Goal: Task Accomplishment & Management: Manage account settings

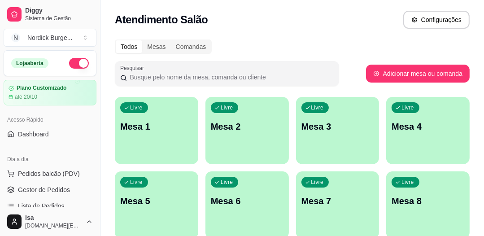
scroll to position [72, 0]
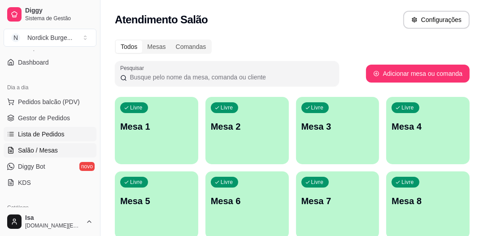
click at [34, 130] on span "Lista de Pedidos" at bounding box center [41, 134] width 47 height 9
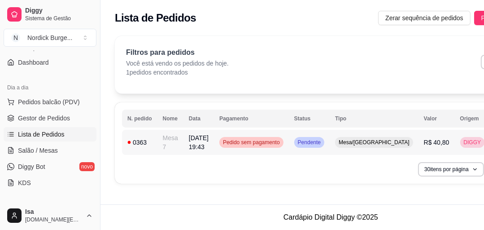
click at [206, 140] on span "[DATE] 19:43" at bounding box center [199, 142] width 20 height 16
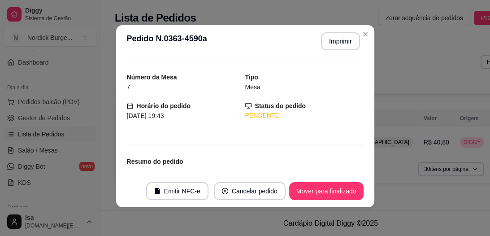
scroll to position [126, 0]
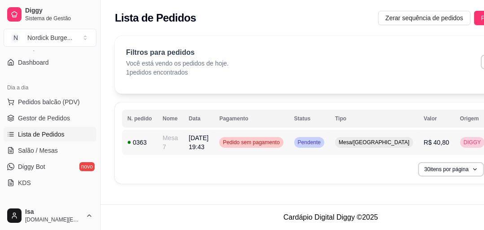
click at [158, 143] on td "Mesa 7" at bounding box center [171, 142] width 26 height 25
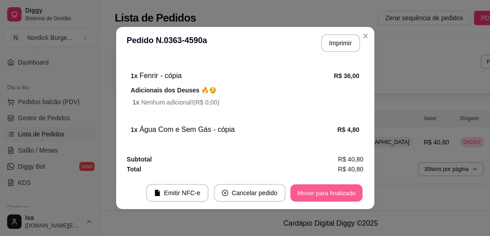
click at [328, 193] on button "Mover para finalizado" at bounding box center [326, 193] width 72 height 18
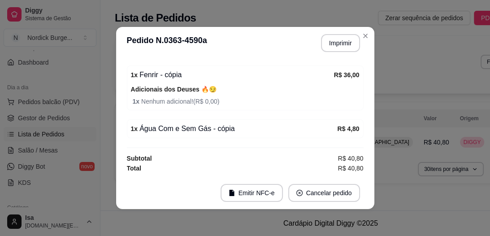
scroll to position [97, 0]
click at [334, 44] on button "Imprimir" at bounding box center [340, 43] width 39 height 18
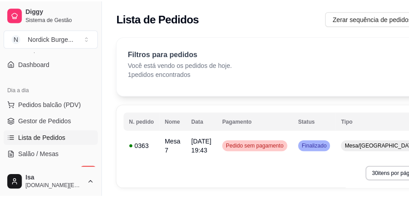
scroll to position [72, 0]
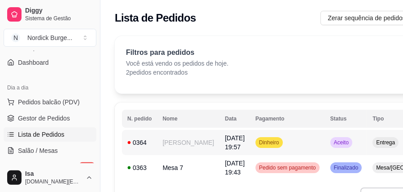
click at [148, 151] on td "0364" at bounding box center [139, 142] width 35 height 25
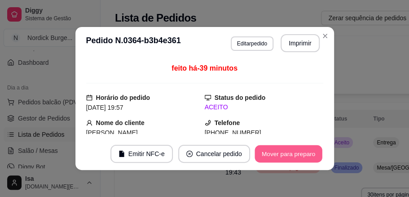
click at [278, 149] on button "Mover para preparo" at bounding box center [287, 154] width 67 height 18
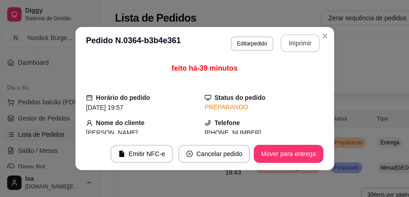
click at [297, 47] on button "Imprimir" at bounding box center [299, 43] width 39 height 18
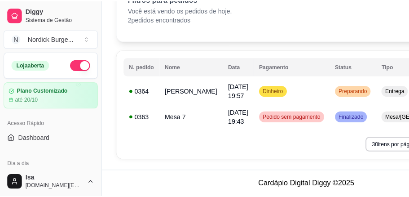
scroll to position [0, 0]
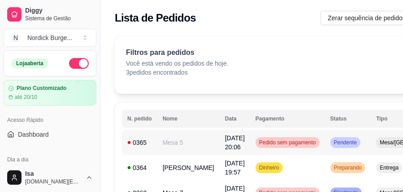
click at [140, 144] on div "0365" at bounding box center [139, 142] width 25 height 9
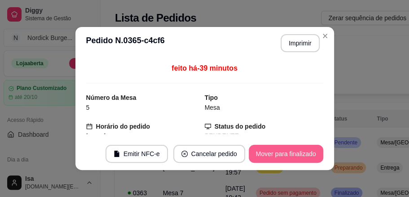
click at [255, 156] on button "Mover para finalizado" at bounding box center [286, 153] width 74 height 18
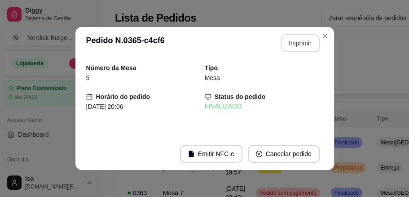
click at [299, 40] on button "Imprimir" at bounding box center [299, 43] width 39 height 18
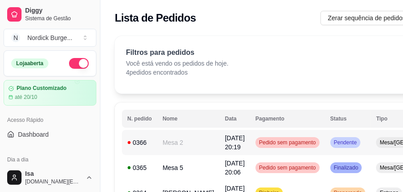
click at [149, 144] on div "0366" at bounding box center [139, 142] width 25 height 9
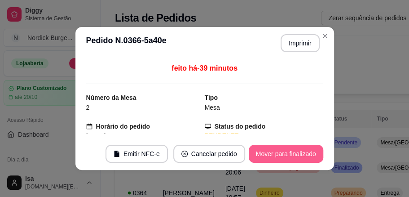
click at [283, 157] on button "Mover para finalizado" at bounding box center [286, 153] width 74 height 18
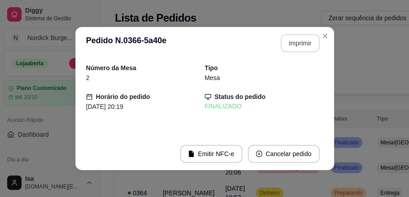
click at [304, 42] on button "Imprimir" at bounding box center [299, 43] width 39 height 18
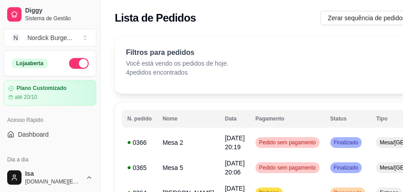
drag, startPoint x: 63, startPoint y: 31, endPoint x: 140, endPoint y: 12, distance: 79.2
click at [140, 12] on h2 "Lista de Pedidos" at bounding box center [155, 18] width 81 height 14
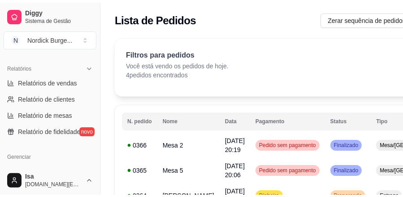
scroll to position [359, 0]
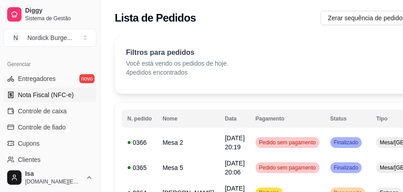
click at [20, 100] on link "Nota Fiscal (NFC-e)" at bounding box center [50, 95] width 93 height 14
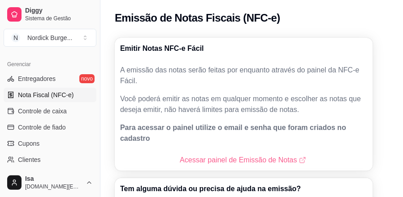
click at [255, 154] on link "Acessar painel de Emissão de Notas" at bounding box center [244, 159] width 128 height 11
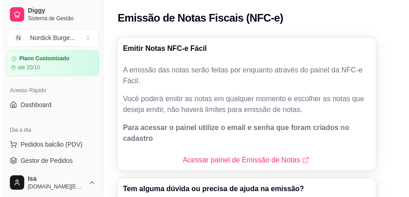
scroll to position [119, 0]
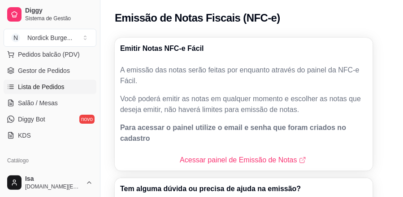
click at [29, 88] on span "Lista de Pedidos" at bounding box center [41, 86] width 47 height 9
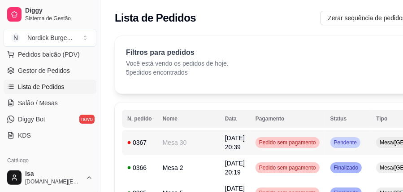
click at [140, 145] on div "0367" at bounding box center [139, 142] width 25 height 9
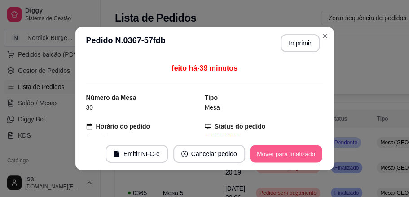
click at [279, 153] on button "Mover para finalizado" at bounding box center [285, 154] width 72 height 18
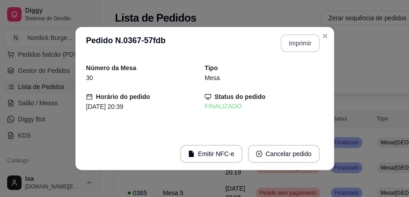
click at [289, 46] on button "Imprimir" at bounding box center [299, 43] width 39 height 18
click at [348, 58] on div "**********" at bounding box center [204, 98] width 409 height 197
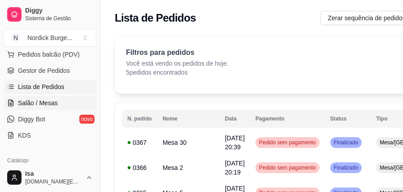
click at [29, 98] on span "Salão / Mesas" at bounding box center [38, 102] width 40 height 9
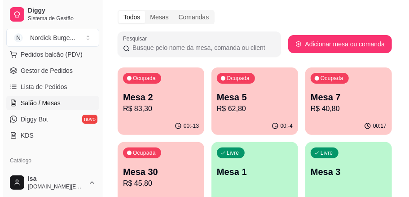
scroll to position [60, 0]
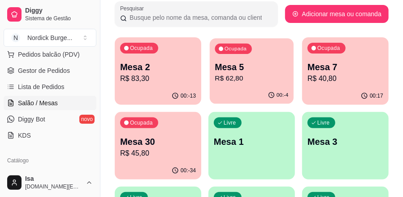
click at [257, 65] on p "Mesa 5" at bounding box center [252, 67] width 74 height 12
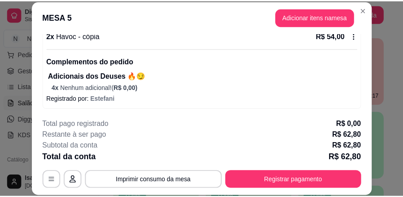
scroll to position [28, 0]
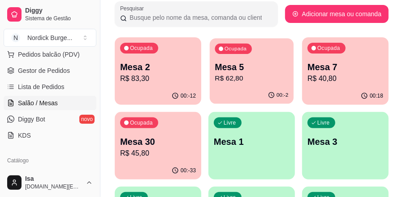
click at [258, 57] on div "Ocupada Mesa 5 R$ 62,80" at bounding box center [252, 62] width 84 height 48
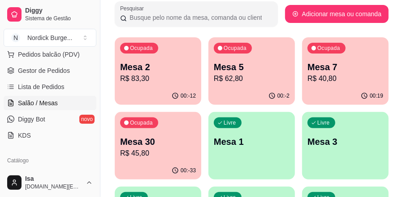
click at [280, 66] on p "Mesa 5" at bounding box center [252, 67] width 76 height 13
click at [251, 59] on div "Ocupada Mesa 5 R$ 62,80" at bounding box center [252, 62] width 87 height 50
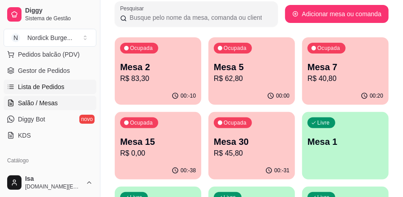
click at [39, 83] on span "Lista de Pedidos" at bounding box center [41, 86] width 47 height 9
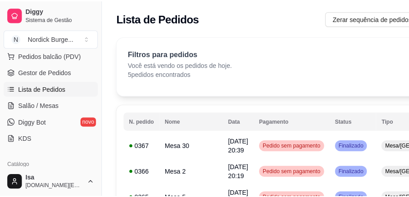
scroll to position [60, 0]
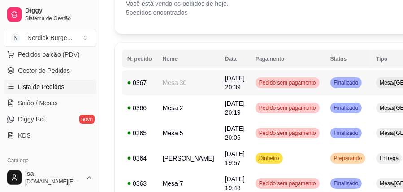
click at [149, 77] on td "0367" at bounding box center [139, 82] width 35 height 25
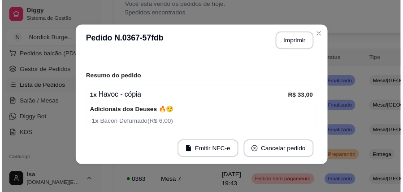
scroll to position [163, 0]
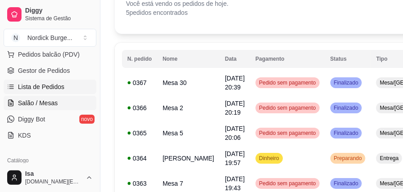
click at [46, 99] on span "Salão / Mesas" at bounding box center [38, 102] width 40 height 9
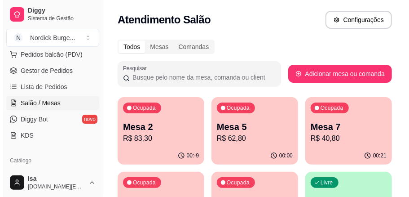
scroll to position [119, 0]
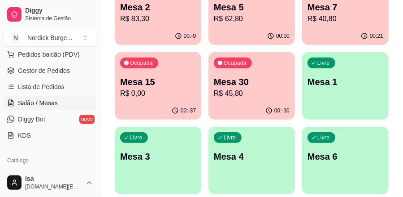
click at [264, 92] on p "R$ 45,80" at bounding box center [252, 93] width 76 height 11
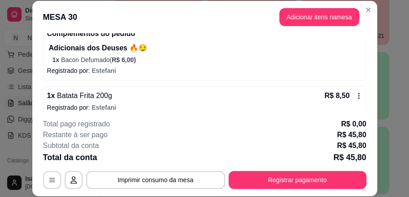
scroll to position [28, 0]
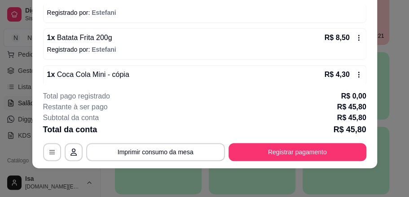
click at [290, 131] on div "Total da conta R$ 45,80" at bounding box center [204, 129] width 323 height 13
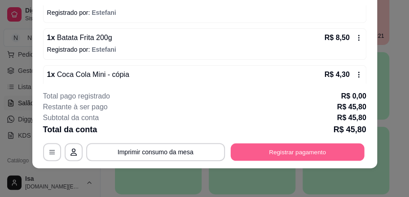
click at [295, 155] on button "Registrar pagamento" at bounding box center [297, 152] width 134 height 18
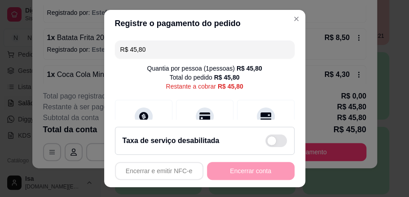
scroll to position [60, 0]
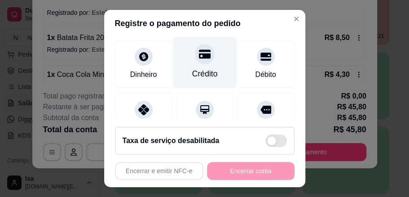
click at [195, 65] on div "Crédito" at bounding box center [204, 62] width 63 height 53
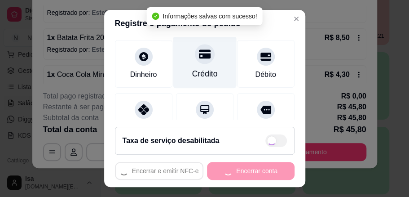
type input "R$ 0,00"
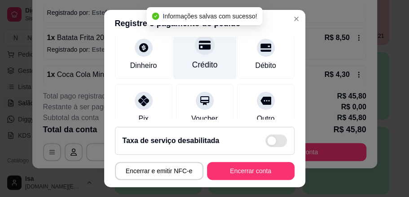
scroll to position [51, 0]
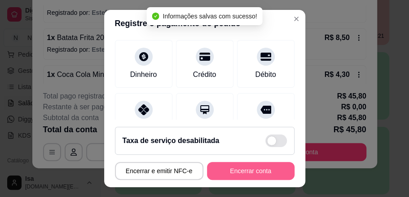
click at [266, 169] on button "Encerrar conta" at bounding box center [251, 171] width 88 height 18
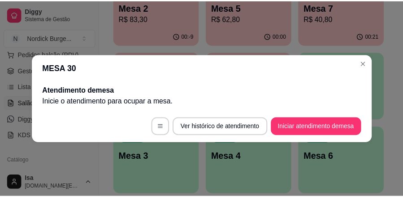
scroll to position [0, 0]
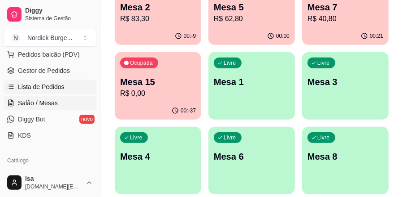
click at [42, 83] on span "Lista de Pedidos" at bounding box center [41, 86] width 47 height 9
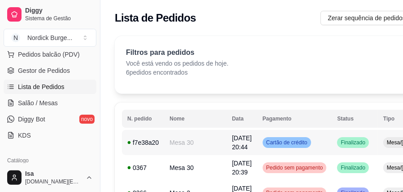
click at [161, 144] on td "f7e38a20" at bounding box center [143, 142] width 42 height 25
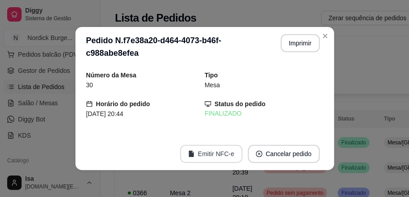
click at [219, 154] on button "Emitir NFC-e" at bounding box center [211, 153] width 62 height 18
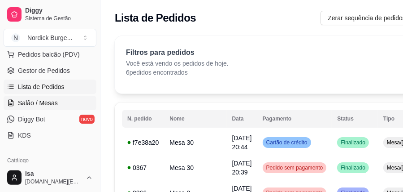
click at [22, 104] on span "Salão / Mesas" at bounding box center [38, 102] width 40 height 9
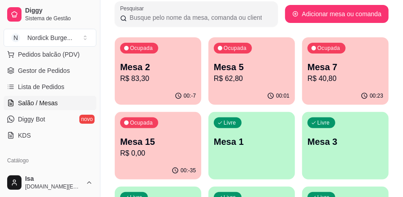
scroll to position [90, 0]
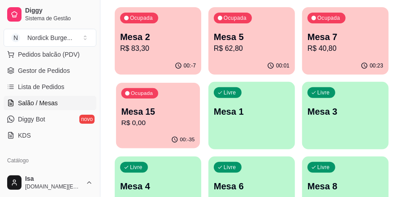
click at [144, 115] on p "Mesa 15" at bounding box center [159, 111] width 74 height 12
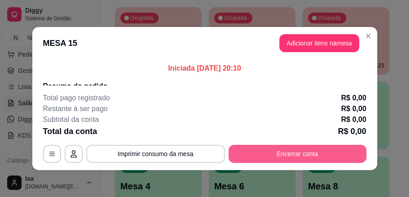
click at [278, 156] on button "Encerrar conta" at bounding box center [297, 153] width 138 height 18
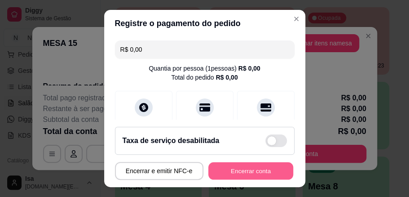
click at [248, 169] on button "Encerrar conta" at bounding box center [250, 171] width 85 height 18
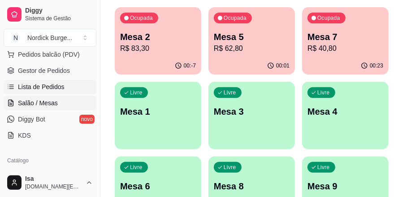
click at [18, 87] on link "Lista de Pedidos" at bounding box center [50, 86] width 93 height 14
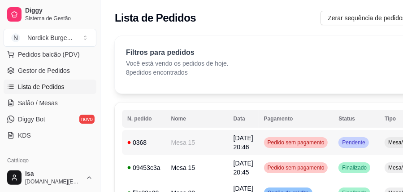
click at [143, 139] on div "0368" at bounding box center [143, 142] width 33 height 9
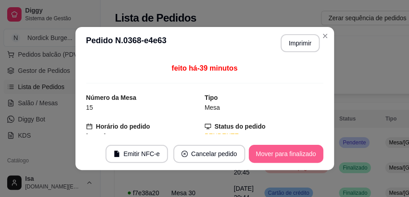
click at [265, 150] on button "Mover para finalizado" at bounding box center [286, 153] width 74 height 18
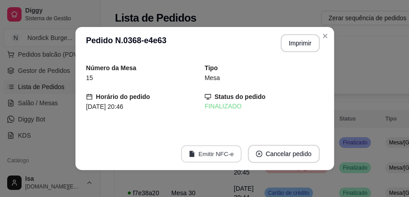
click at [212, 154] on button "Emitir NFC-e" at bounding box center [211, 154] width 61 height 18
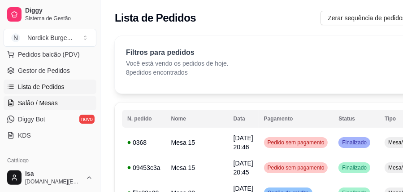
click at [22, 102] on span "Salão / Mesas" at bounding box center [38, 102] width 40 height 9
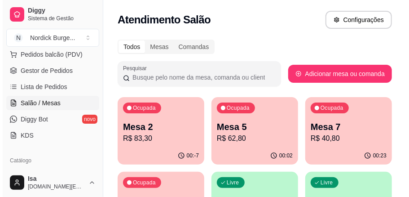
scroll to position [90, 0]
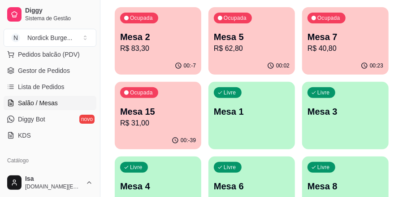
click at [149, 136] on div "00:-39" at bounding box center [158, 140] width 87 height 18
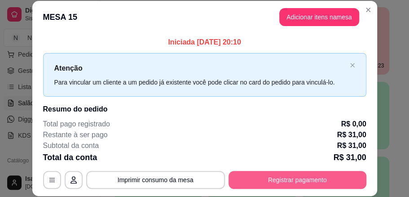
click at [254, 184] on button "Registrar pagamento" at bounding box center [297, 180] width 138 height 18
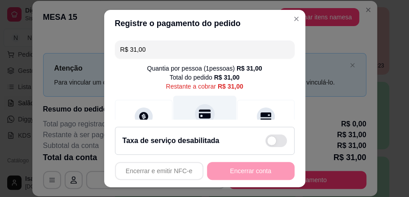
scroll to position [30, 0]
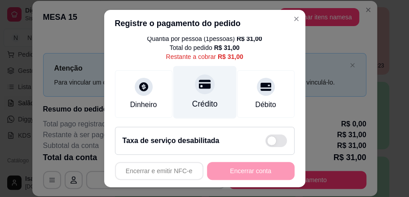
click at [195, 94] on div "Crédito" at bounding box center [204, 92] width 63 height 53
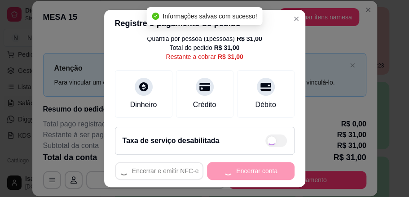
type input "R$ 0,00"
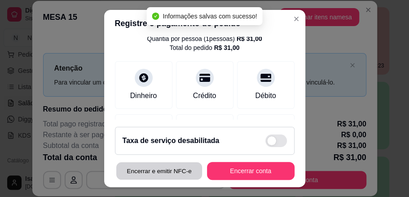
click at [166, 174] on button "Encerrar e emitir NFC-e" at bounding box center [159, 171] width 86 height 18
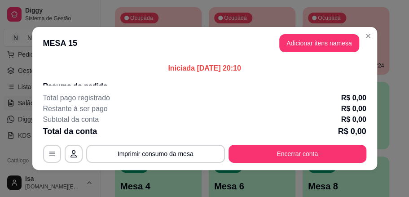
click at [161, 34] on header "MESA 15 Adicionar itens na mesa" at bounding box center [204, 43] width 345 height 32
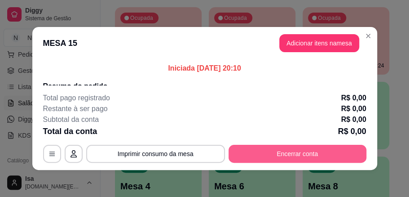
click at [241, 149] on button "Encerrar conta" at bounding box center [297, 153] width 138 height 18
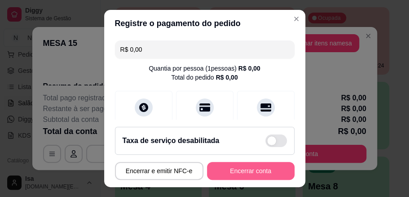
click at [232, 167] on button "Encerrar conta" at bounding box center [251, 171] width 88 height 18
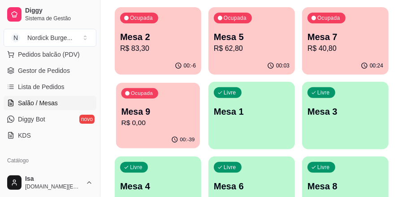
click at [161, 118] on p "R$ 0,00" at bounding box center [159, 123] width 74 height 10
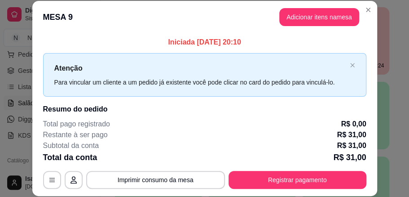
scroll to position [28, 0]
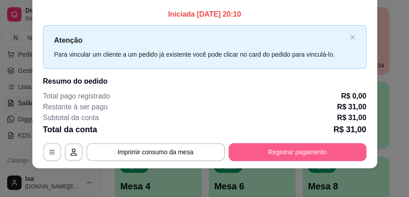
click at [281, 159] on button "Registrar pagamento" at bounding box center [297, 152] width 138 height 18
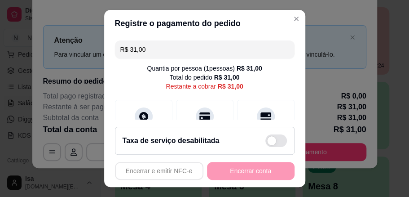
scroll to position [60, 0]
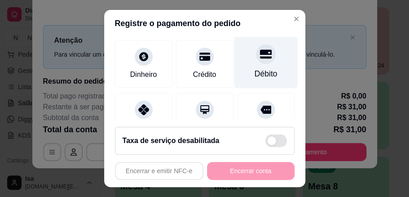
click at [248, 67] on div "Débito" at bounding box center [265, 62] width 63 height 53
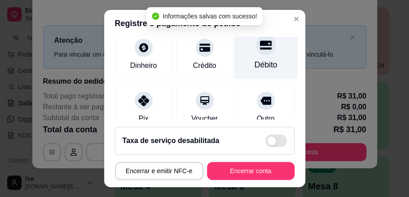
type input "R$ 0,00"
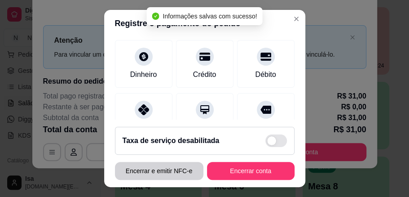
click at [181, 169] on button "Encerrar e emitir NFC-e" at bounding box center [159, 171] width 88 height 18
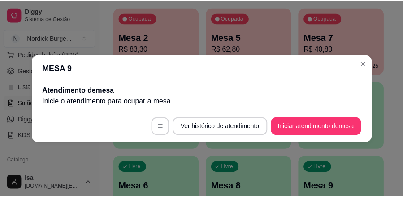
scroll to position [0, 0]
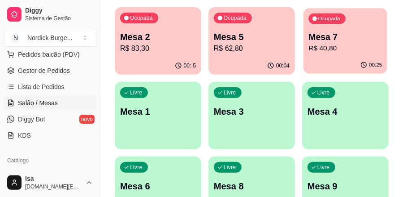
click at [351, 27] on div "Ocupada Mesa 7 R$ 40,80" at bounding box center [346, 32] width 84 height 48
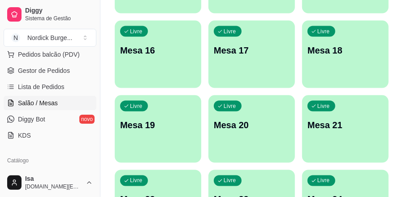
scroll to position [568, 0]
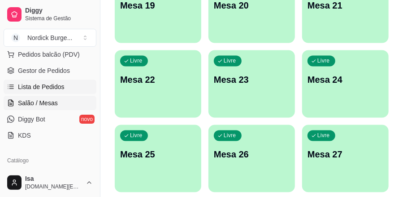
click at [32, 84] on span "Lista de Pedidos" at bounding box center [41, 86] width 47 height 9
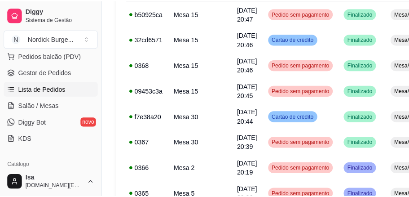
scroll to position [239, 0]
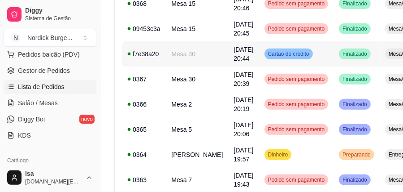
click at [152, 54] on div "f7e38a20" at bounding box center [143, 53] width 33 height 9
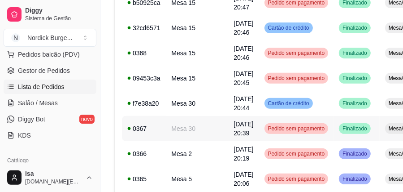
scroll to position [40, 0]
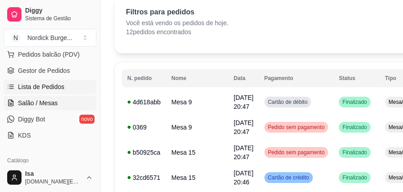
click at [31, 100] on span "Salão / Mesas" at bounding box center [38, 102] width 40 height 9
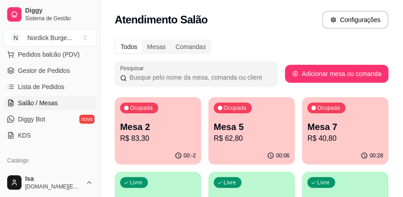
click at [26, 101] on span "Salão / Mesas" at bounding box center [38, 102] width 40 height 9
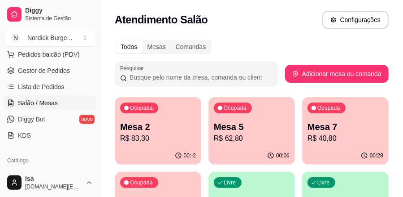
scroll to position [90, 0]
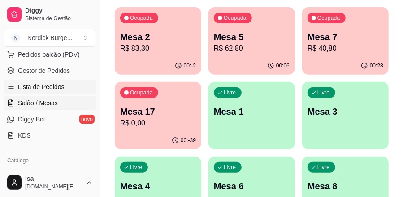
click at [31, 83] on span "Lista de Pedidos" at bounding box center [41, 86] width 47 height 9
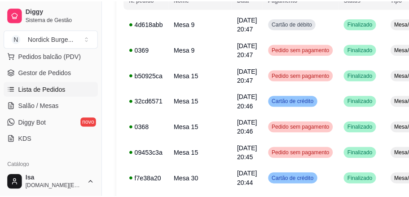
scroll to position [149, 0]
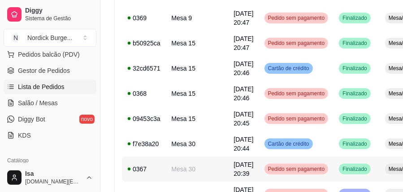
click at [153, 170] on div "0367" at bounding box center [143, 168] width 33 height 9
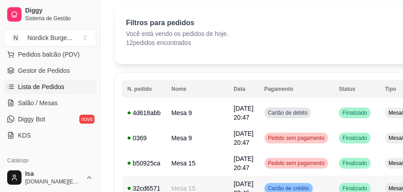
scroll to position [0, 0]
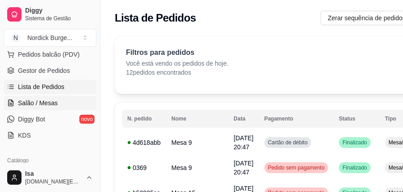
click at [26, 102] on span "Salão / Mesas" at bounding box center [38, 102] width 40 height 9
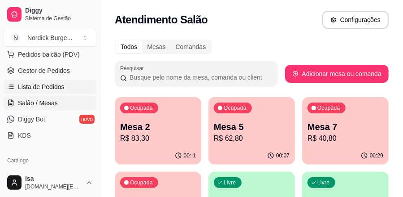
click at [40, 83] on span "Lista de Pedidos" at bounding box center [41, 86] width 47 height 9
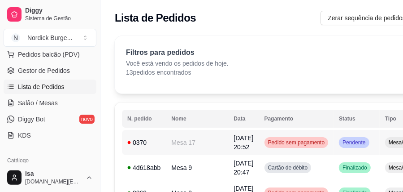
click at [158, 148] on td "0370" at bounding box center [144, 142] width 44 height 25
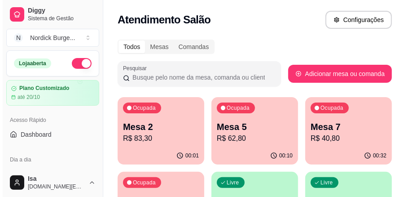
scroll to position [30, 0]
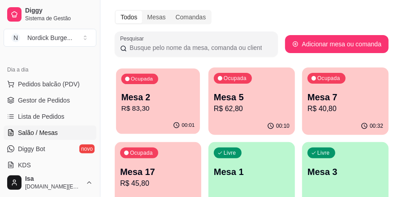
click at [171, 88] on div "Ocupada Mesa 2 R$ 83,30" at bounding box center [158, 92] width 84 height 48
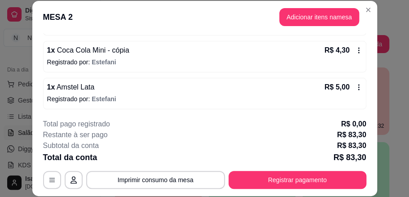
scroll to position [28, 0]
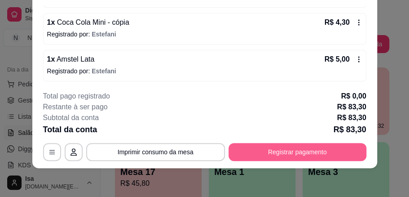
click at [334, 156] on button "Registrar pagamento" at bounding box center [297, 152] width 138 height 18
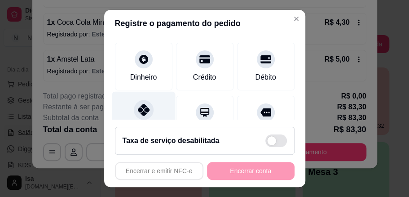
scroll to position [87, 0]
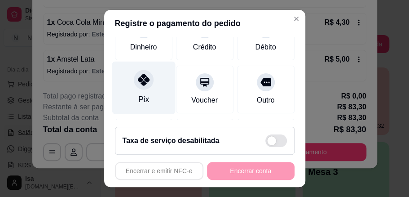
click at [137, 75] on icon at bounding box center [143, 80] width 12 height 12
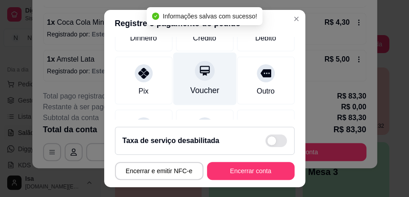
type input "R$ 0,00"
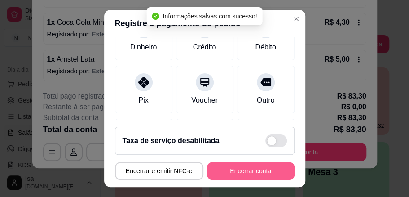
click at [242, 177] on button "Encerrar conta" at bounding box center [251, 171] width 88 height 18
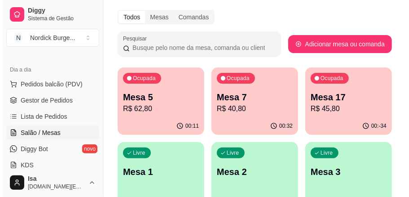
scroll to position [60, 0]
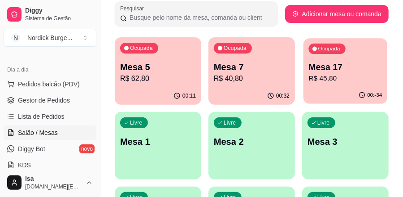
click at [357, 67] on p "Mesa 17" at bounding box center [346, 67] width 74 height 12
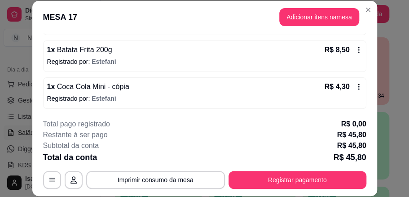
scroll to position [28, 0]
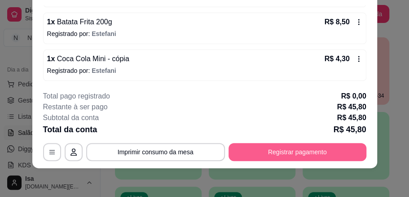
click at [268, 148] on button "Registrar pagamento" at bounding box center [297, 152] width 138 height 18
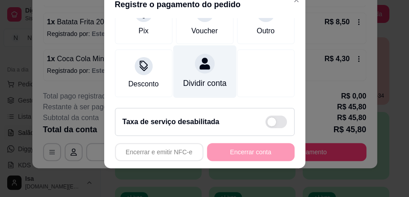
scroll to position [27, 0]
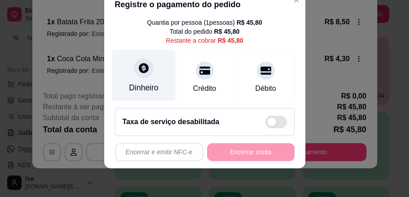
click at [142, 76] on div at bounding box center [144, 68] width 20 height 20
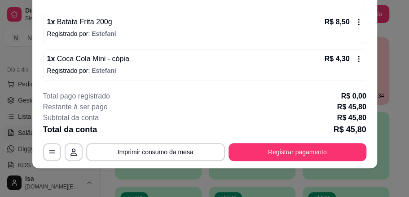
click at [355, 57] on icon at bounding box center [358, 58] width 7 height 7
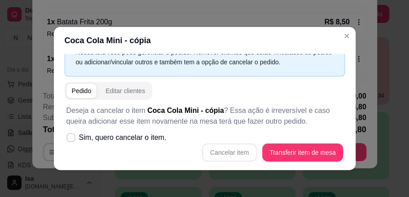
scroll to position [2, 0]
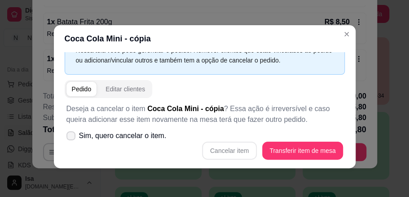
click at [73, 135] on label "Sim, quero cancelar o item." at bounding box center [116, 136] width 107 height 18
click at [72, 137] on input "Sim, quero cancelar o item." at bounding box center [69, 140] width 6 height 6
checkbox input "true"
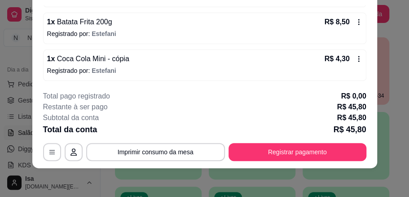
click at [355, 60] on icon at bounding box center [358, 58] width 7 height 7
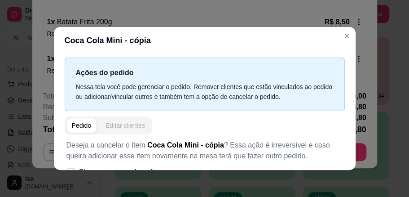
scroll to position [35, 0]
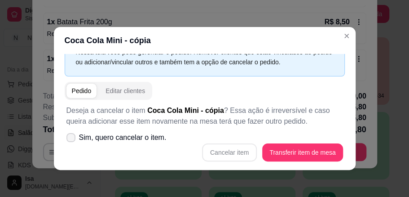
click at [66, 136] on span at bounding box center [70, 137] width 9 height 9
click at [66, 139] on input "Sim, quero cancelar o item." at bounding box center [69, 142] width 6 height 6
checkbox input "true"
click at [222, 147] on button "Cancelar item" at bounding box center [229, 152] width 55 height 18
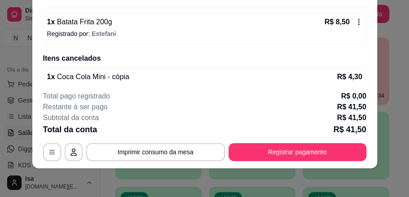
click at [355, 19] on icon at bounding box center [358, 21] width 7 height 7
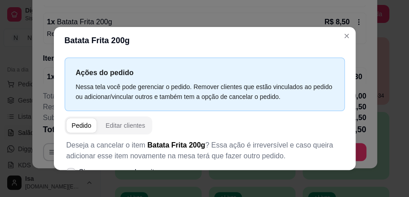
scroll to position [2, 0]
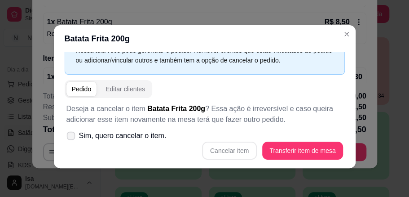
click at [69, 134] on icon at bounding box center [70, 135] width 7 height 5
click at [69, 137] on input "Sim, quero cancelar o item." at bounding box center [69, 140] width 6 height 6
checkbox input "true"
click at [222, 145] on button "Cancelar item" at bounding box center [229, 151] width 53 height 18
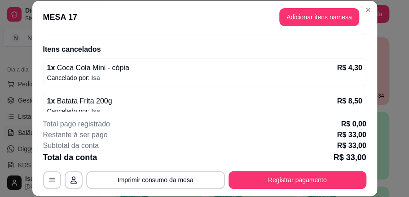
scroll to position [45, 0]
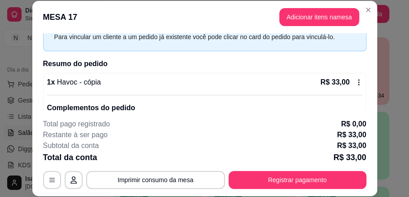
click at [358, 81] on icon at bounding box center [358, 82] width 1 height 6
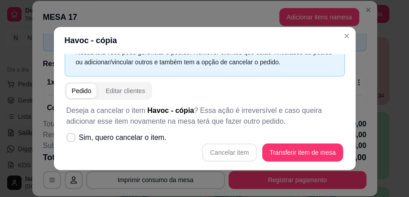
scroll to position [2, 0]
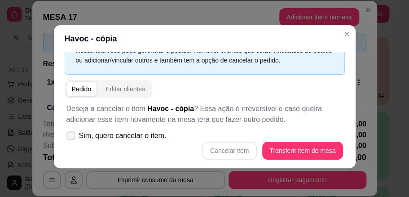
click at [67, 136] on icon at bounding box center [70, 135] width 7 height 5
click at [67, 137] on input "Sim, quero cancelar o item." at bounding box center [69, 140] width 6 height 6
checkbox input "true"
click at [212, 146] on button "Cancelar item" at bounding box center [229, 151] width 53 height 18
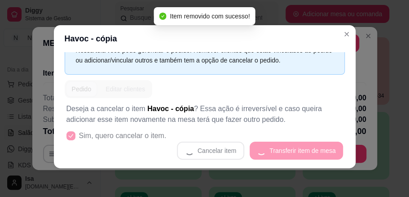
scroll to position [0, 0]
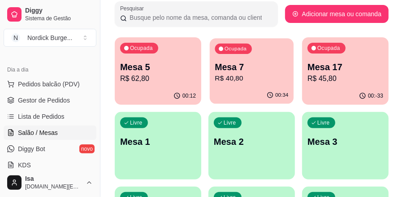
click at [257, 65] on p "Mesa 7" at bounding box center [252, 67] width 74 height 12
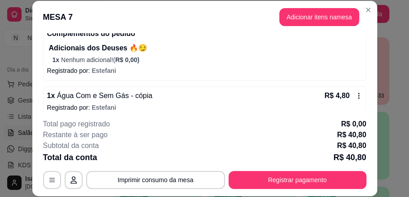
scroll to position [128, 0]
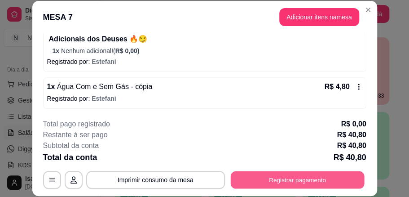
click at [267, 174] on button "Registrar pagamento" at bounding box center [297, 180] width 134 height 18
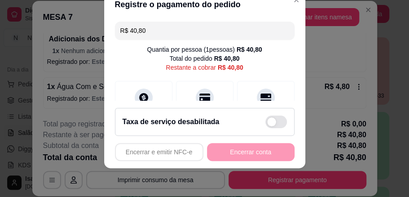
scroll to position [60, 0]
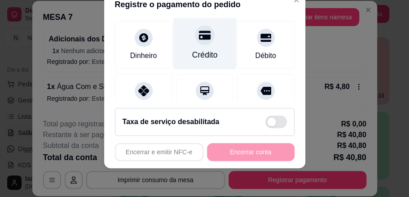
click at [187, 39] on div "Crédito" at bounding box center [204, 43] width 63 height 53
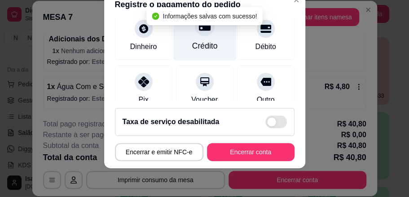
type input "R$ 0,00"
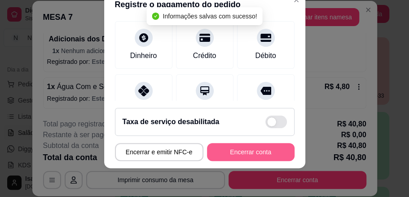
click at [244, 153] on button "Encerrar conta" at bounding box center [251, 152] width 88 height 18
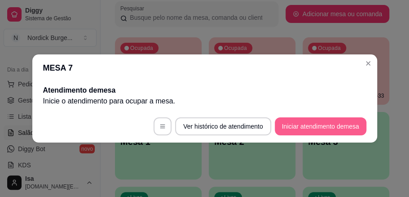
scroll to position [0, 0]
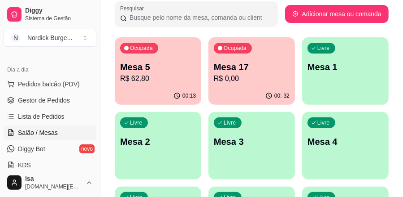
click at [267, 81] on p "R$ 0,00" at bounding box center [252, 78] width 76 height 11
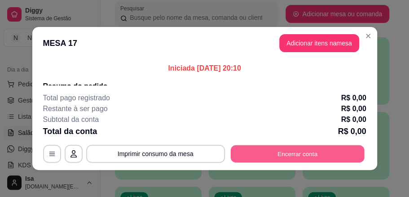
click at [293, 147] on button "Encerrar conta" at bounding box center [297, 154] width 134 height 18
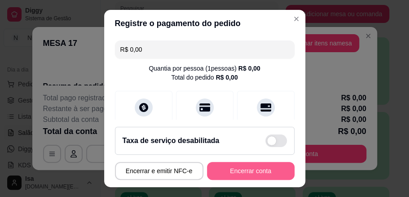
click at [254, 171] on button "Encerrar conta" at bounding box center [251, 171] width 88 height 18
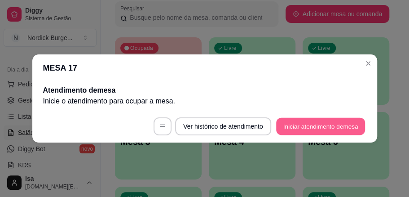
click at [362, 124] on button "Iniciar atendimento de mesa" at bounding box center [320, 127] width 89 height 18
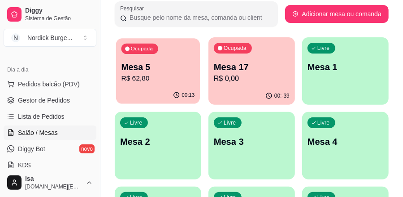
click at [179, 74] on p "R$ 62,80" at bounding box center [159, 78] width 74 height 10
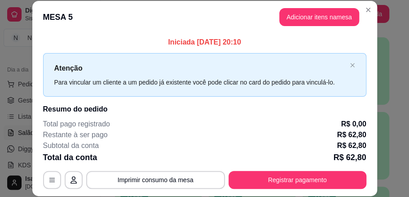
scroll to position [28, 0]
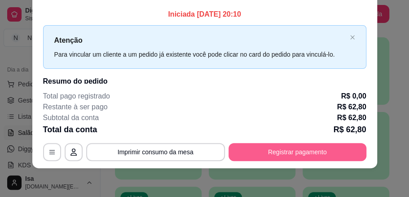
click at [271, 156] on button "Registrar pagamento" at bounding box center [297, 152] width 138 height 18
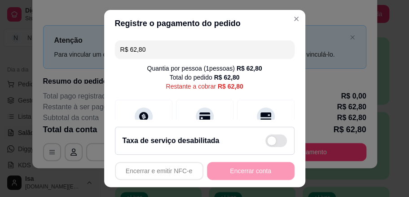
click at [260, 168] on div "Encerrar e emitir NFC-e Encerrar conta" at bounding box center [204, 171] width 179 height 18
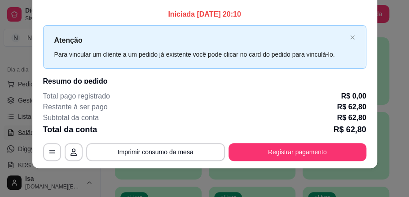
scroll to position [0, 0]
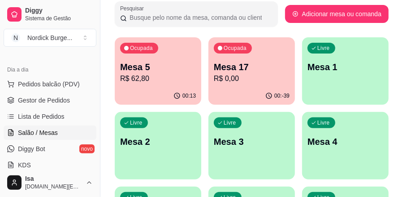
click at [189, 76] on p "R$ 62,80" at bounding box center [158, 78] width 76 height 11
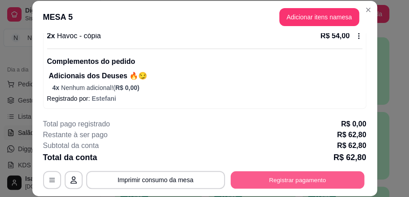
click at [258, 182] on button "Registrar pagamento" at bounding box center [297, 180] width 134 height 18
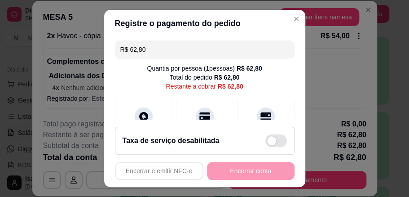
scroll to position [60, 0]
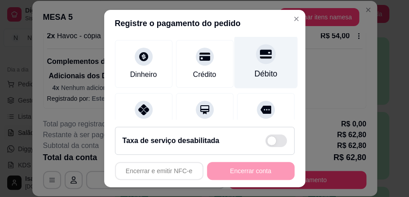
click at [259, 58] on icon at bounding box center [265, 54] width 12 height 12
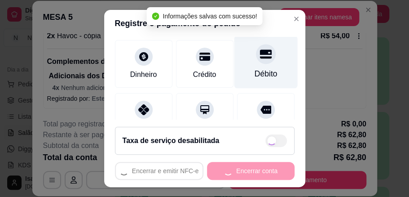
type input "R$ 0,00"
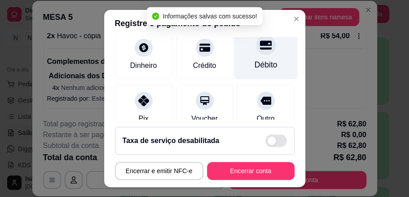
scroll to position [51, 0]
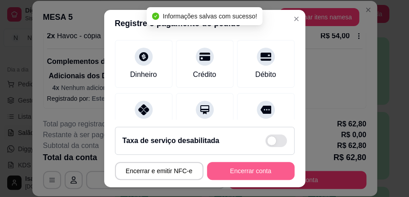
drag, startPoint x: 246, startPoint y: 163, endPoint x: 247, endPoint y: 168, distance: 5.4
click at [247, 168] on footer "Taxa de serviço desabilitada Encerrar e emitir NFC-e Encerrar conta" at bounding box center [204, 152] width 201 height 67
click at [247, 169] on button "Encerrar conta" at bounding box center [250, 171] width 85 height 18
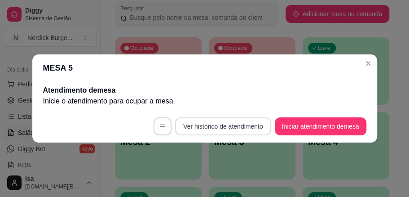
scroll to position [0, 0]
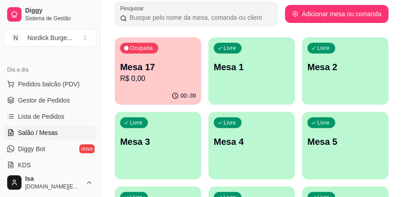
click at [172, 67] on p "Mesa 17" at bounding box center [158, 67] width 76 height 13
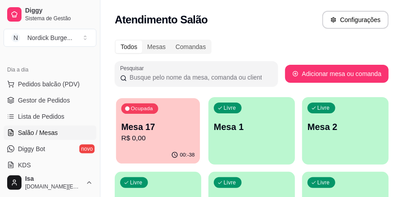
click at [153, 131] on p "Mesa 17" at bounding box center [159, 127] width 74 height 12
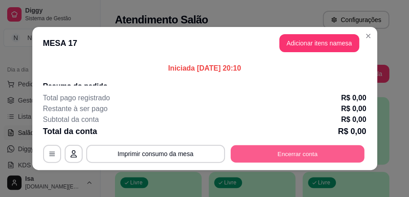
click at [241, 161] on button "Encerrar conta" at bounding box center [297, 154] width 134 height 18
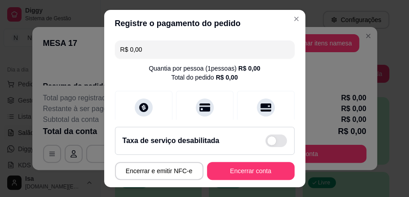
drag, startPoint x: 251, startPoint y: 160, endPoint x: 248, endPoint y: 163, distance: 5.1
click at [249, 161] on footer "Taxa de serviço desabilitada Encerrar e emitir NFC-e Encerrar conta" at bounding box center [204, 152] width 201 height 67
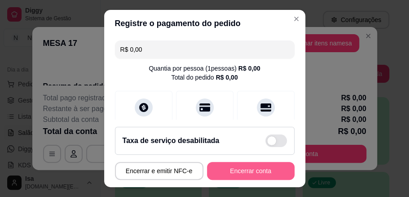
click at [248, 165] on button "Encerrar conta" at bounding box center [251, 171] width 88 height 18
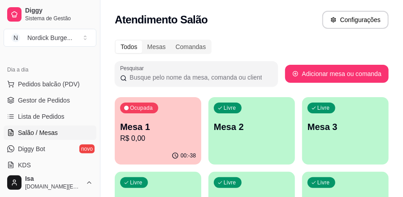
click at [156, 110] on div "Ocupada" at bounding box center [139, 107] width 38 height 11
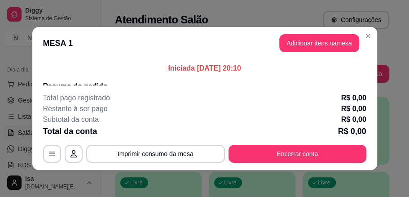
scroll to position [2, 0]
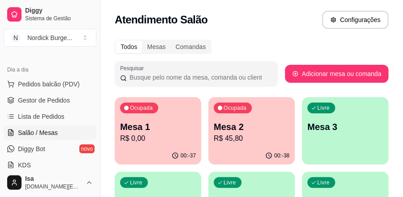
click at [258, 128] on p "Mesa 2" at bounding box center [252, 126] width 76 height 13
click at [37, 117] on span "Lista de Pedidos" at bounding box center [41, 116] width 47 height 9
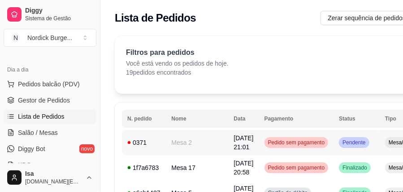
click at [149, 144] on div "0371" at bounding box center [143, 142] width 33 height 9
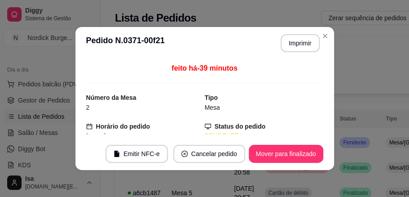
scroll to position [90, 0]
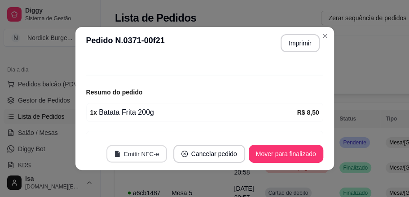
click at [143, 152] on button "Emitir NFC-e" at bounding box center [136, 154] width 61 height 18
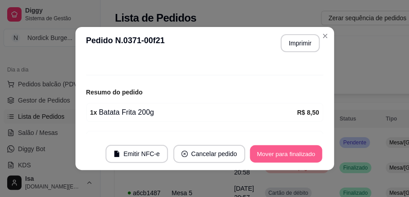
click at [271, 150] on button "Mover para finalizado" at bounding box center [285, 154] width 72 height 18
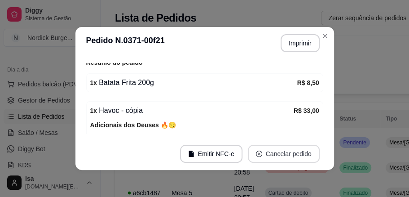
scroll to position [60, 0]
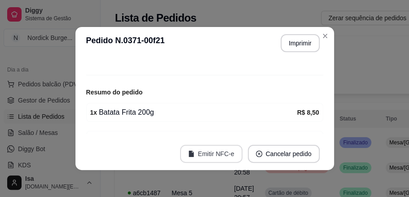
click at [216, 153] on button "Emitir NFC-e" at bounding box center [211, 153] width 62 height 18
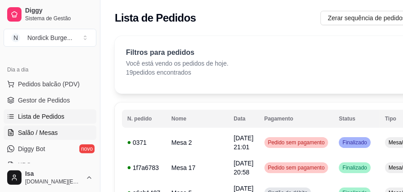
click at [41, 136] on span "Salão / Mesas" at bounding box center [38, 132] width 40 height 9
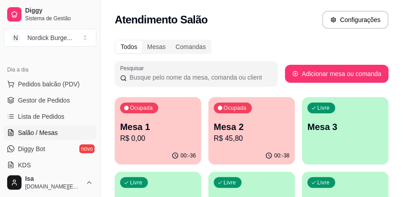
click at [249, 132] on p "Mesa 2" at bounding box center [252, 126] width 76 height 13
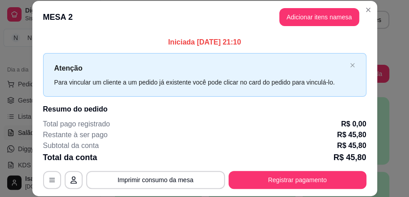
scroll to position [28, 0]
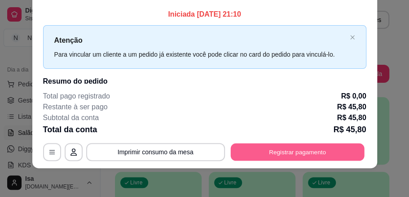
click at [275, 151] on button "Registrar pagamento" at bounding box center [297, 152] width 134 height 18
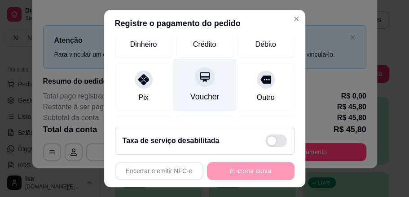
scroll to position [60, 0]
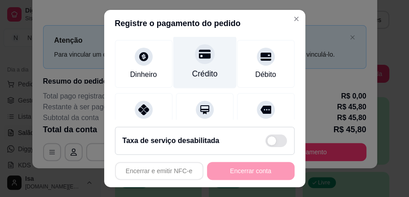
click at [200, 57] on icon at bounding box center [204, 53] width 12 height 9
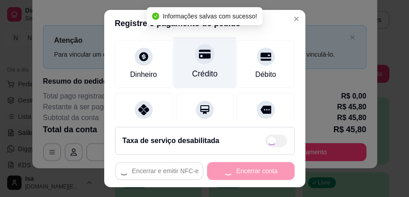
type input "R$ 0,00"
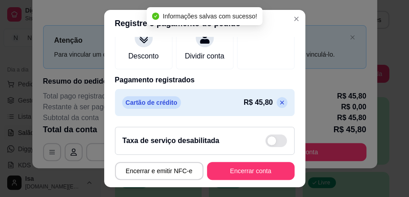
scroll to position [19, 0]
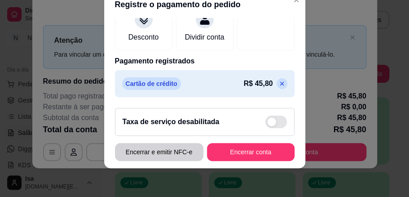
click at [180, 153] on button "Encerrar e emitir NFC-e" at bounding box center [159, 152] width 88 height 18
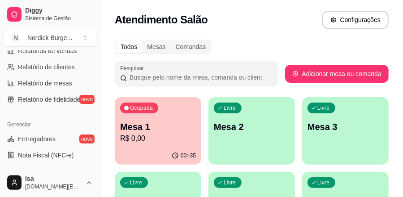
scroll to position [359, 0]
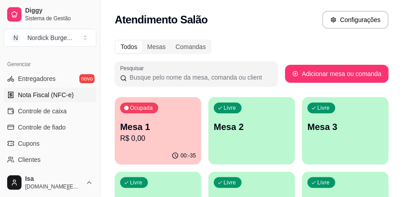
click at [45, 95] on span "Nota Fiscal (NFC-e)" at bounding box center [46, 94] width 56 height 9
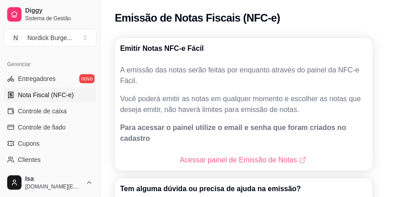
click at [219, 154] on link "Acessar painel de Emissão de Notas" at bounding box center [244, 159] width 128 height 11
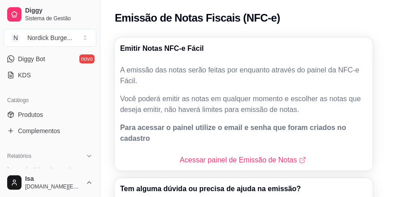
scroll to position [90, 0]
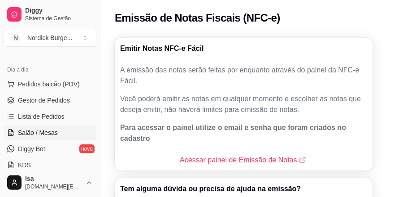
click at [41, 125] on link "Salão / Mesas" at bounding box center [50, 132] width 93 height 14
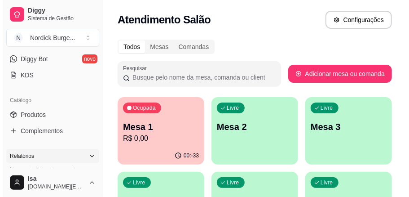
scroll to position [90, 0]
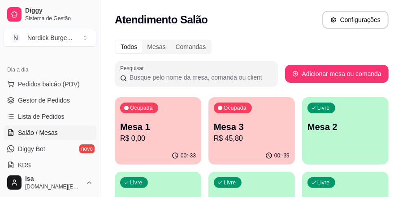
click at [232, 126] on p "Mesa 3" at bounding box center [252, 126] width 76 height 13
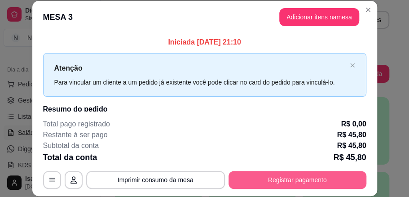
scroll to position [28, 0]
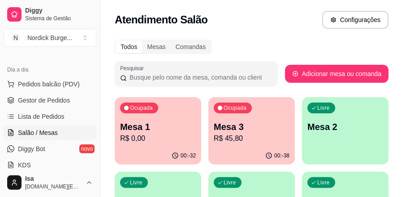
click at [257, 116] on div "Ocupada Mesa 3 R$ 45,80" at bounding box center [252, 122] width 87 height 50
click at [22, 115] on span "Lista de Pedidos" at bounding box center [41, 116] width 47 height 9
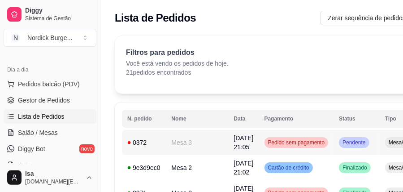
click at [154, 145] on div "0372" at bounding box center [143, 142] width 33 height 9
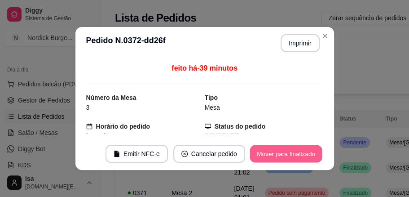
click at [261, 156] on button "Mover para finalizado" at bounding box center [285, 154] width 72 height 18
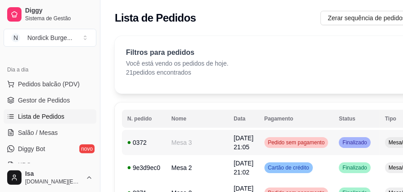
click at [150, 149] on td "0372" at bounding box center [144, 142] width 44 height 25
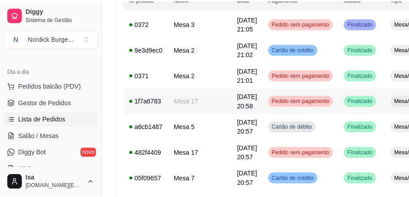
scroll to position [90, 0]
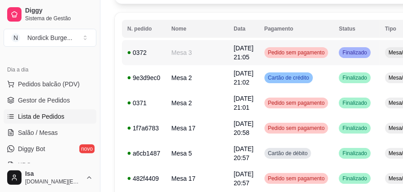
click at [159, 59] on td "0372" at bounding box center [144, 52] width 44 height 25
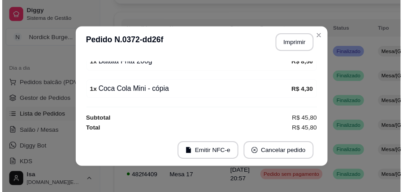
scroll to position [2, 0]
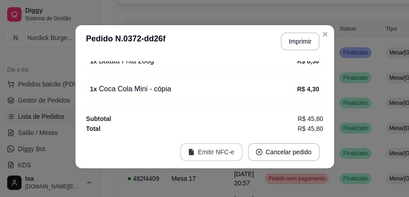
click at [214, 148] on button "Emitir NFC-e" at bounding box center [211, 152] width 62 height 18
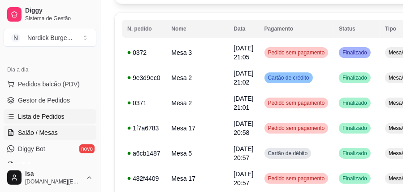
click at [38, 133] on span "Salão / Mesas" at bounding box center [38, 132] width 40 height 9
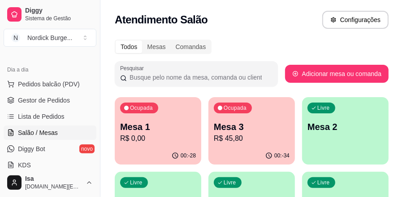
click at [243, 123] on p "Mesa 3" at bounding box center [252, 126] width 76 height 13
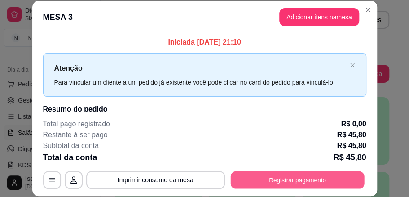
click at [285, 178] on button "Registrar pagamento" at bounding box center [297, 180] width 134 height 18
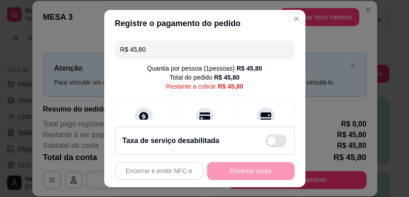
scroll to position [19, 0]
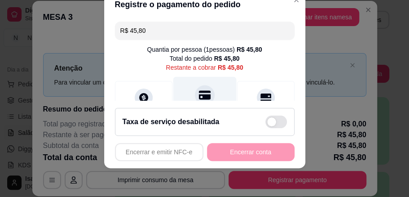
click at [198, 99] on icon at bounding box center [204, 94] width 12 height 9
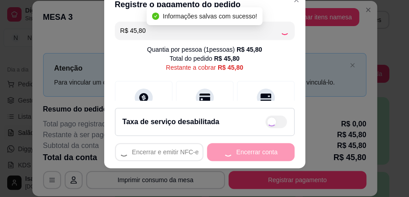
type input "R$ 0,00"
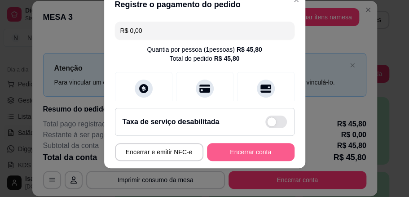
click at [264, 144] on footer "Taxa de serviço desabilitada Encerrar e emitir NFC-e Encerrar conta" at bounding box center [204, 134] width 201 height 67
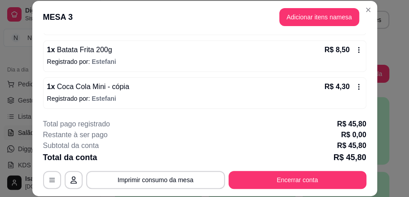
scroll to position [28, 0]
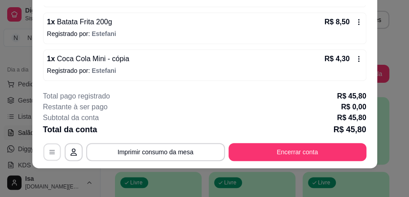
click at [57, 150] on button "button" at bounding box center [52, 152] width 18 height 18
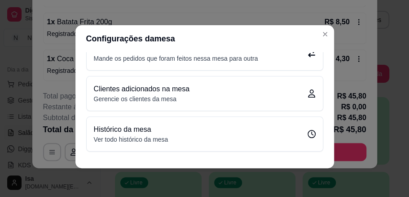
scroll to position [0, 0]
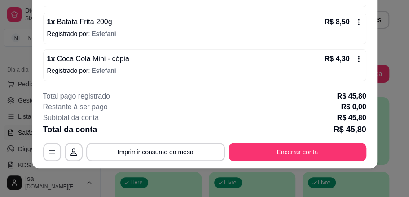
click at [72, 151] on icon "button" at bounding box center [73, 151] width 6 height 7
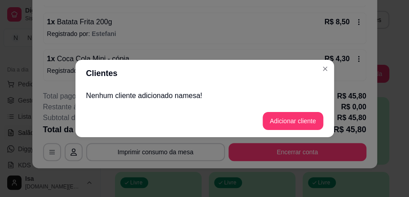
click at [228, 100] on p "Nenhum cliente adicionado na mesa !" at bounding box center [204, 95] width 237 height 11
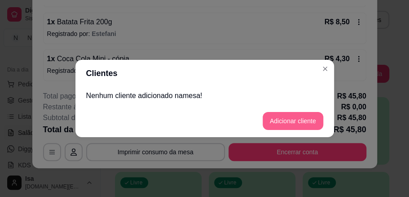
click at [293, 119] on button "Adicionar cliente" at bounding box center [293, 121] width 61 height 18
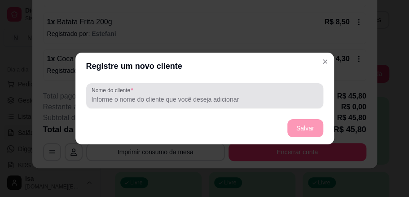
click at [234, 104] on div at bounding box center [205, 96] width 226 height 18
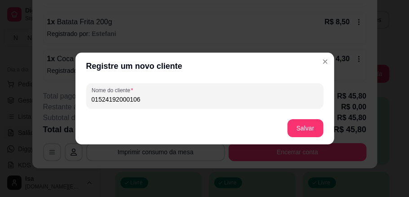
type input "01524192000106"
click at [311, 116] on footer "Salvar" at bounding box center [204, 128] width 258 height 32
click at [311, 126] on button "Salvar" at bounding box center [305, 128] width 36 height 18
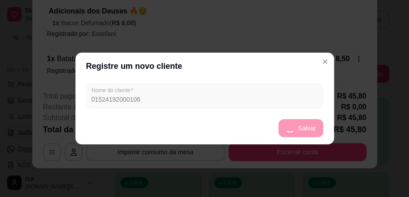
scroll to position [201, 0]
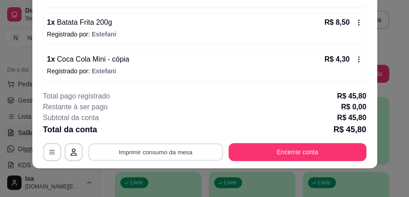
click at [182, 158] on button "Imprimir consumo da mesa" at bounding box center [155, 152] width 135 height 18
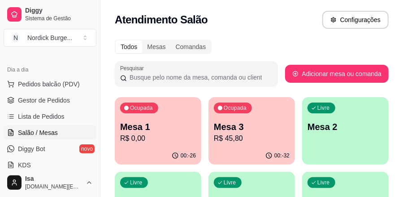
click at [247, 121] on p "Mesa 3" at bounding box center [252, 126] width 76 height 13
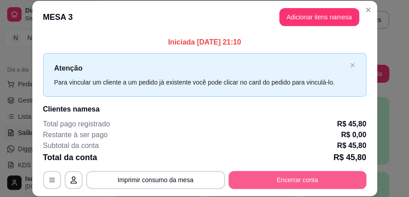
scroll to position [28, 0]
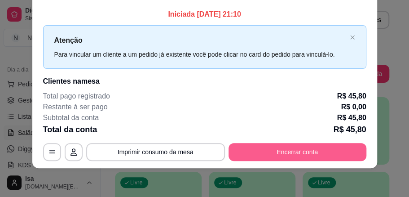
click at [311, 150] on button "Encerrar conta" at bounding box center [297, 152] width 138 height 18
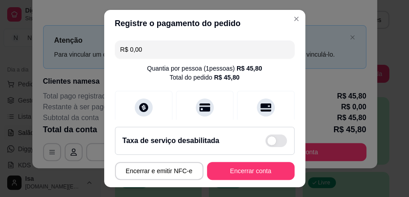
scroll to position [19, 0]
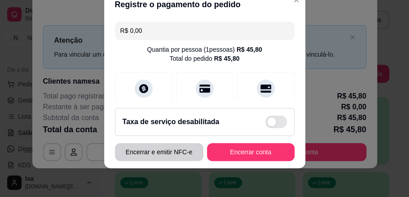
click at [168, 156] on button "Encerrar e emitir NFC-e" at bounding box center [159, 152] width 88 height 18
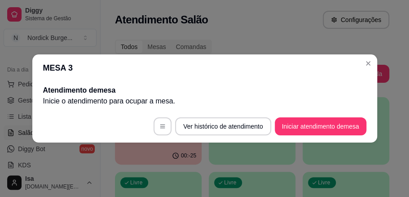
scroll to position [0, 0]
click at [248, 124] on button "Ver histórico de atendimento" at bounding box center [223, 126] width 96 height 18
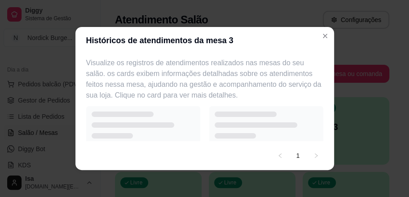
select select "7"
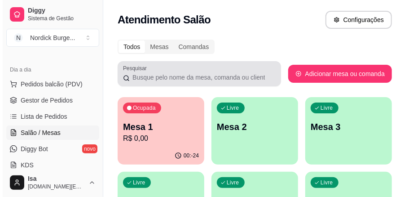
scroll to position [90, 0]
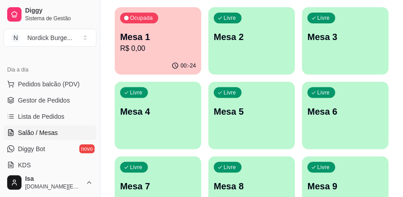
click at [195, 45] on div "Ocupada Mesa 1 R$ 0,00" at bounding box center [158, 32] width 87 height 50
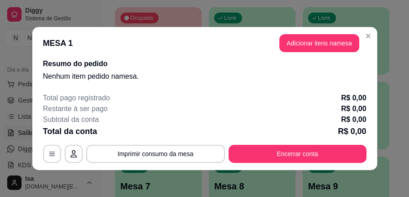
scroll to position [2, 0]
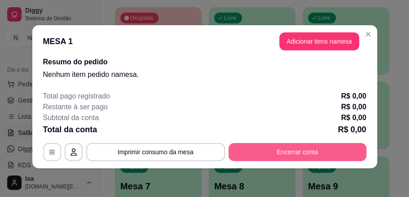
click at [305, 156] on button "Encerrar conta" at bounding box center [297, 152] width 138 height 18
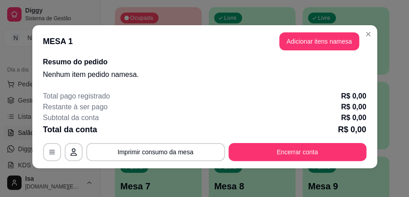
scroll to position [19, 0]
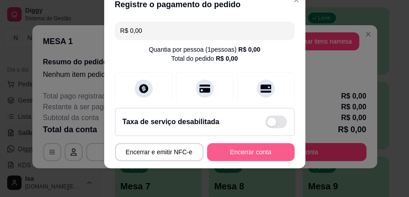
click at [267, 155] on button "Encerrar conta" at bounding box center [251, 152] width 88 height 18
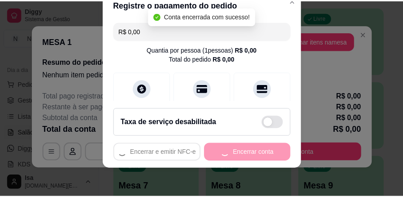
scroll to position [0, 0]
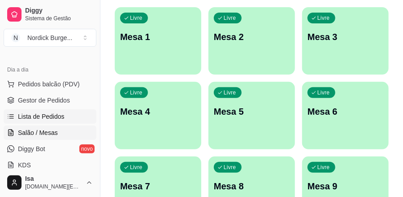
click at [47, 113] on span "Lista de Pedidos" at bounding box center [41, 116] width 47 height 9
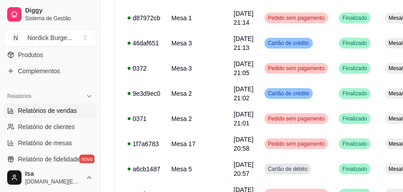
scroll to position [329, 0]
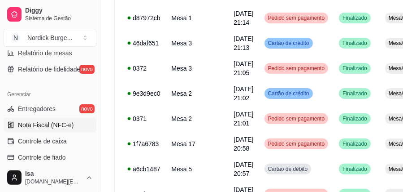
click at [45, 123] on span "Nota Fiscal (NFC-e)" at bounding box center [46, 124] width 56 height 9
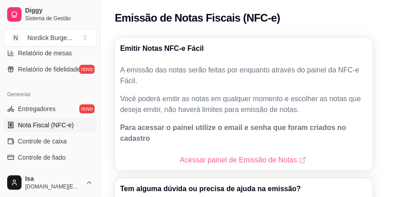
click at [211, 154] on link "Acessar painel de Emissão de Notas" at bounding box center [244, 159] width 128 height 11
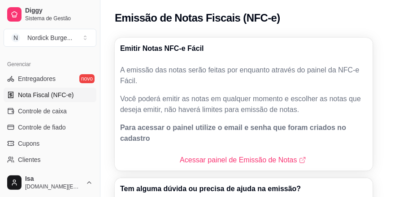
scroll to position [329, 0]
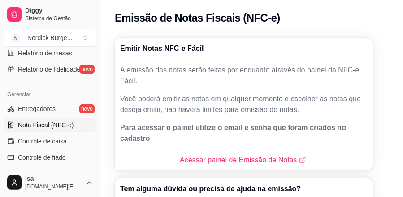
click at [35, 121] on span "Nota Fiscal (NFC-e)" at bounding box center [46, 124] width 56 height 9
click at [187, 154] on link "Acessar painel de Emissão de Notas" at bounding box center [244, 159] width 128 height 11
